Goal: Transaction & Acquisition: Subscribe to service/newsletter

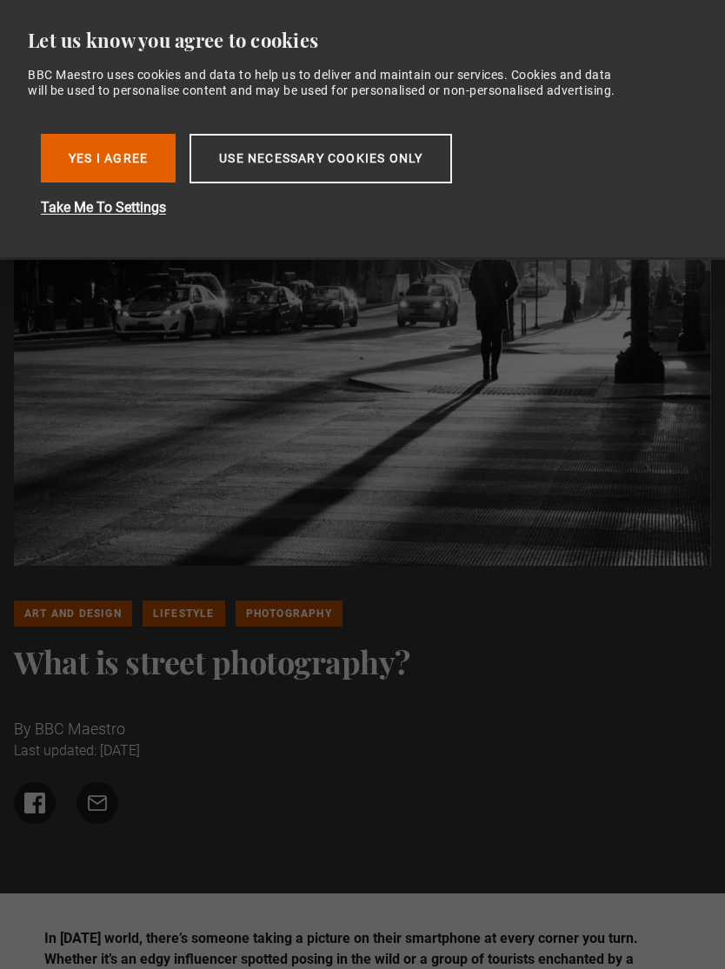
click at [149, 166] on button "Yes I Agree" at bounding box center [108, 158] width 135 height 49
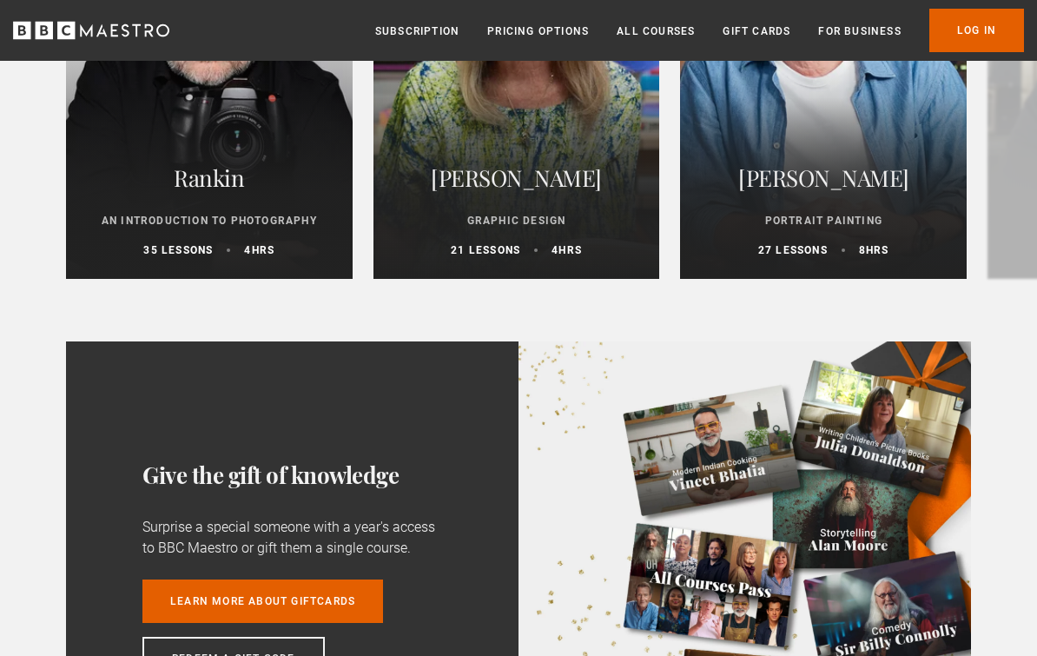
scroll to position [4182, 0]
click at [142, 244] on div "Rankin An Introduction to Photography 35 lessons 4 hrs" at bounding box center [209, 207] width 287 height 142
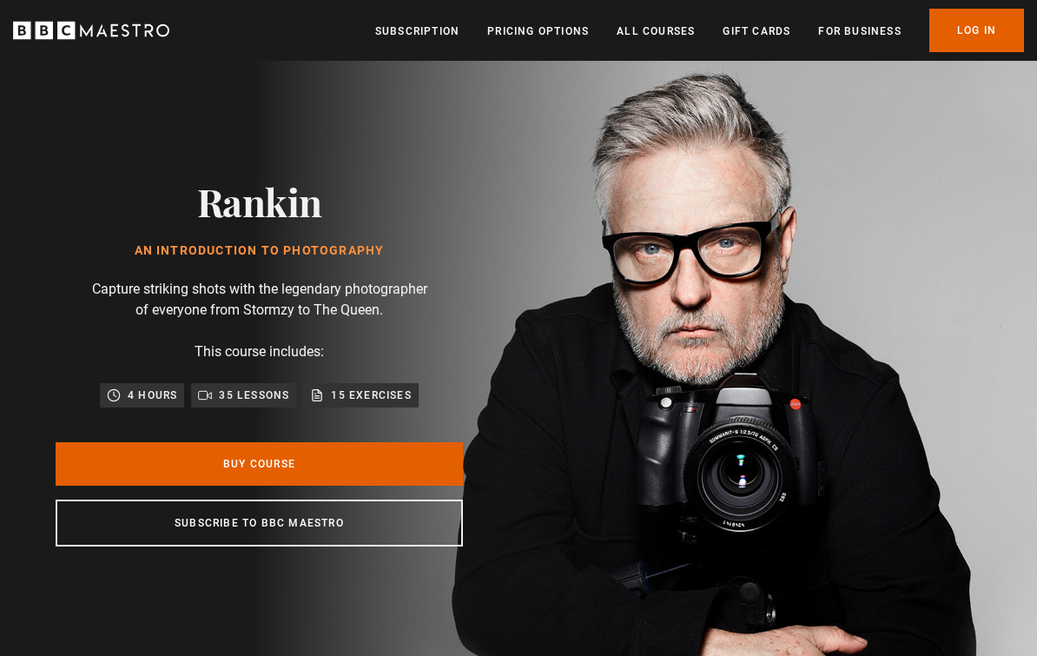
click at [366, 404] on p "15 exercises" at bounding box center [371, 395] width 80 height 17
click at [346, 404] on p "15 exercises" at bounding box center [371, 395] width 80 height 17
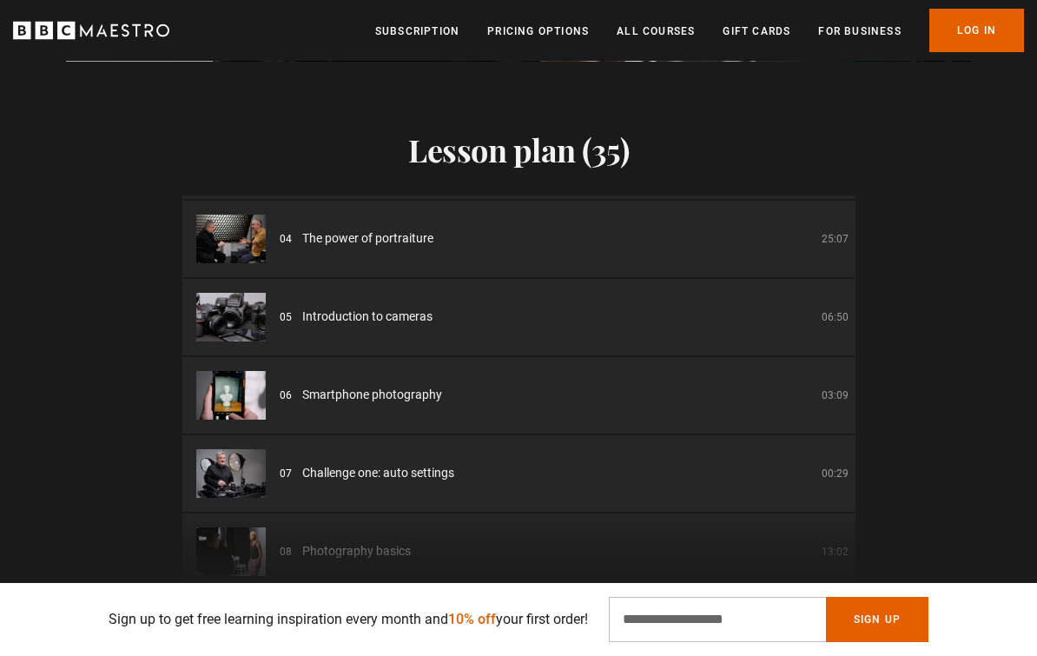
scroll to position [266, 0]
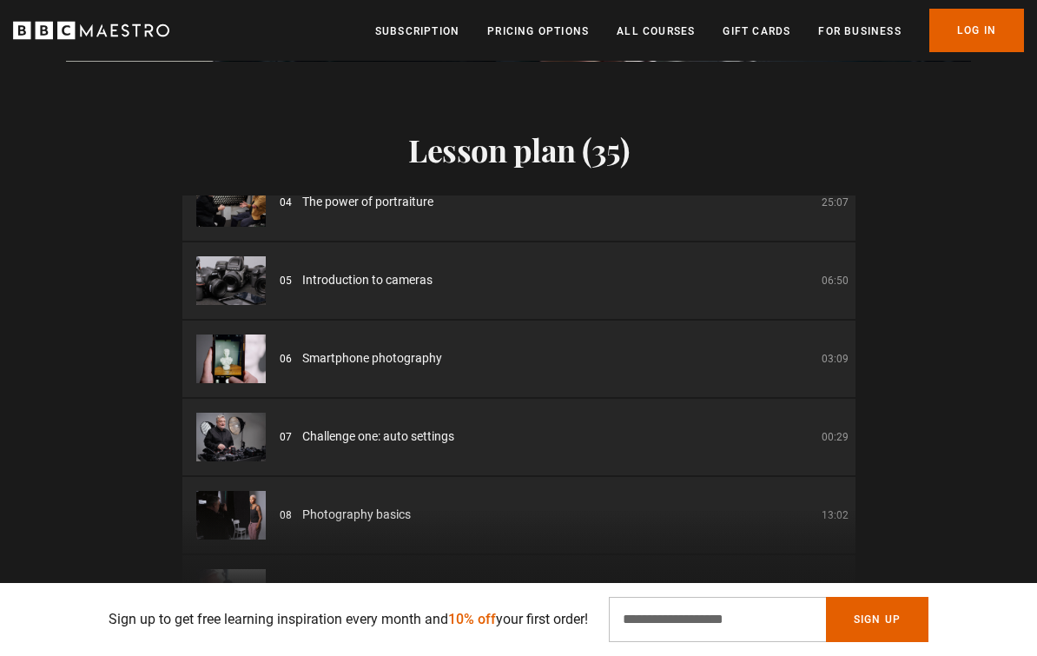
click at [229, 377] on img at bounding box center [231, 359] width 70 height 49
click at [248, 368] on img at bounding box center [231, 359] width 70 height 49
click at [259, 381] on img at bounding box center [231, 359] width 70 height 49
click at [262, 382] on img at bounding box center [231, 359] width 70 height 49
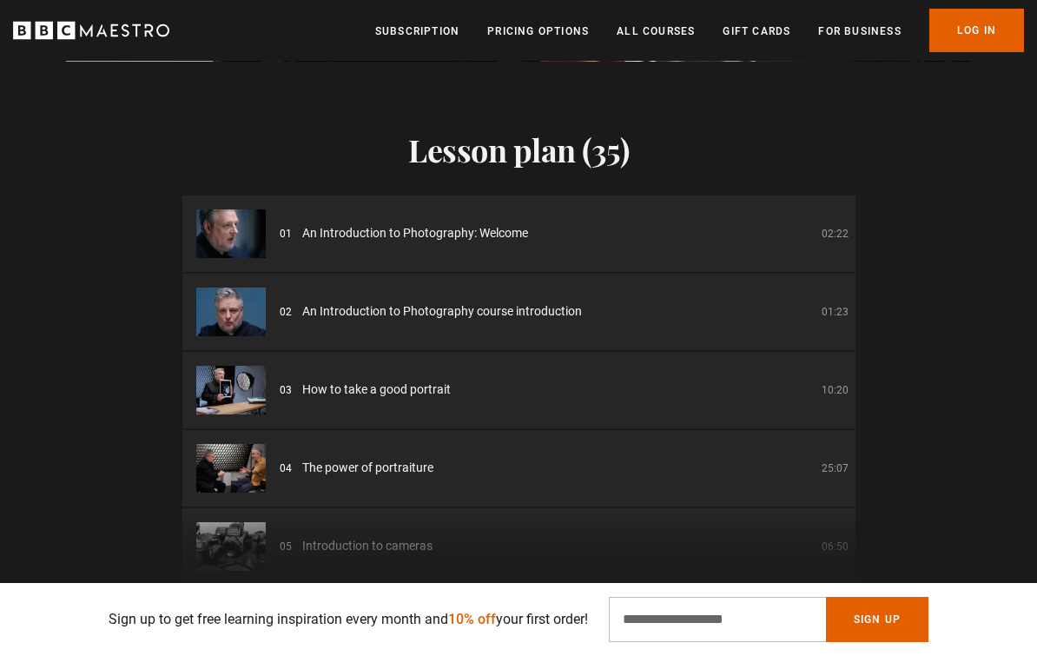
scroll to position [0, 0]
click at [228, 333] on img at bounding box center [231, 312] width 70 height 49
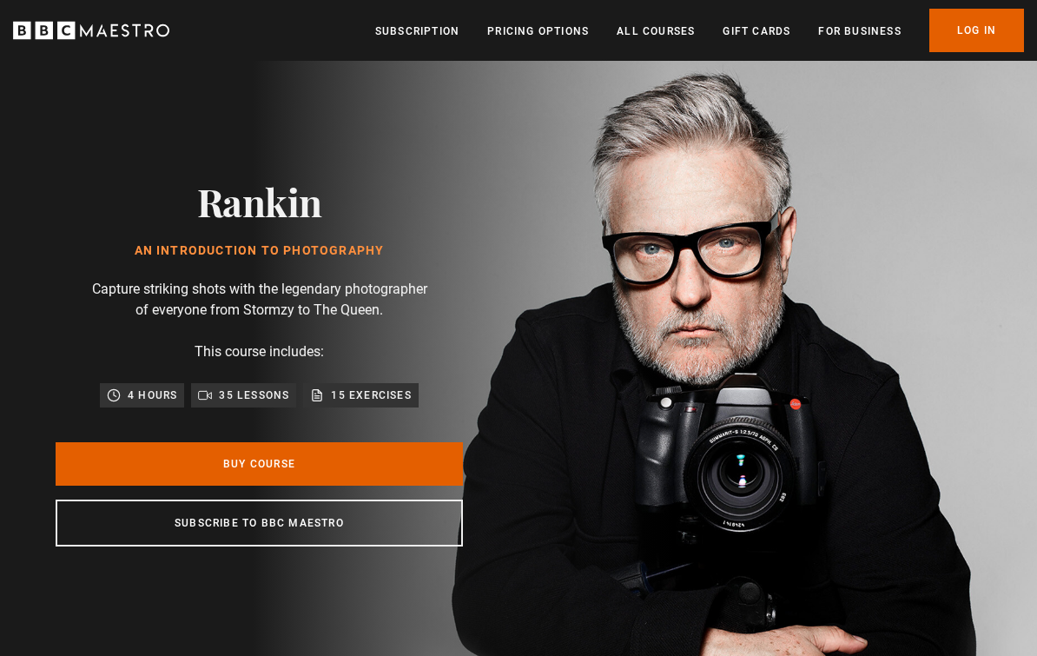
click at [559, 32] on link "Pricing Options" at bounding box center [538, 31] width 102 height 17
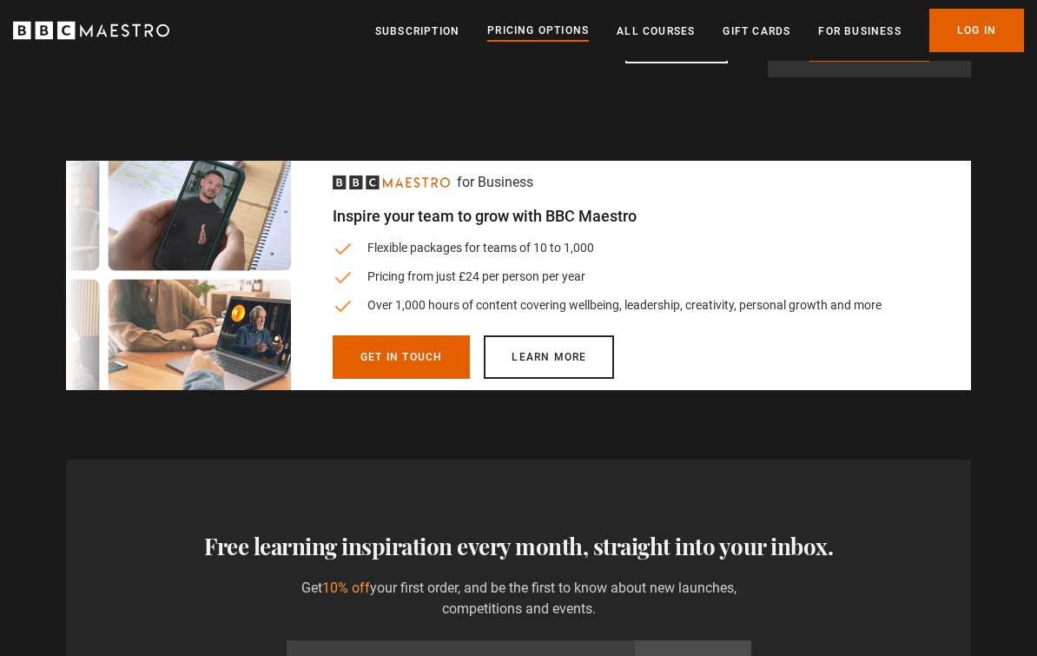
scroll to position [548, 0]
